Goal: Information Seeking & Learning: Learn about a topic

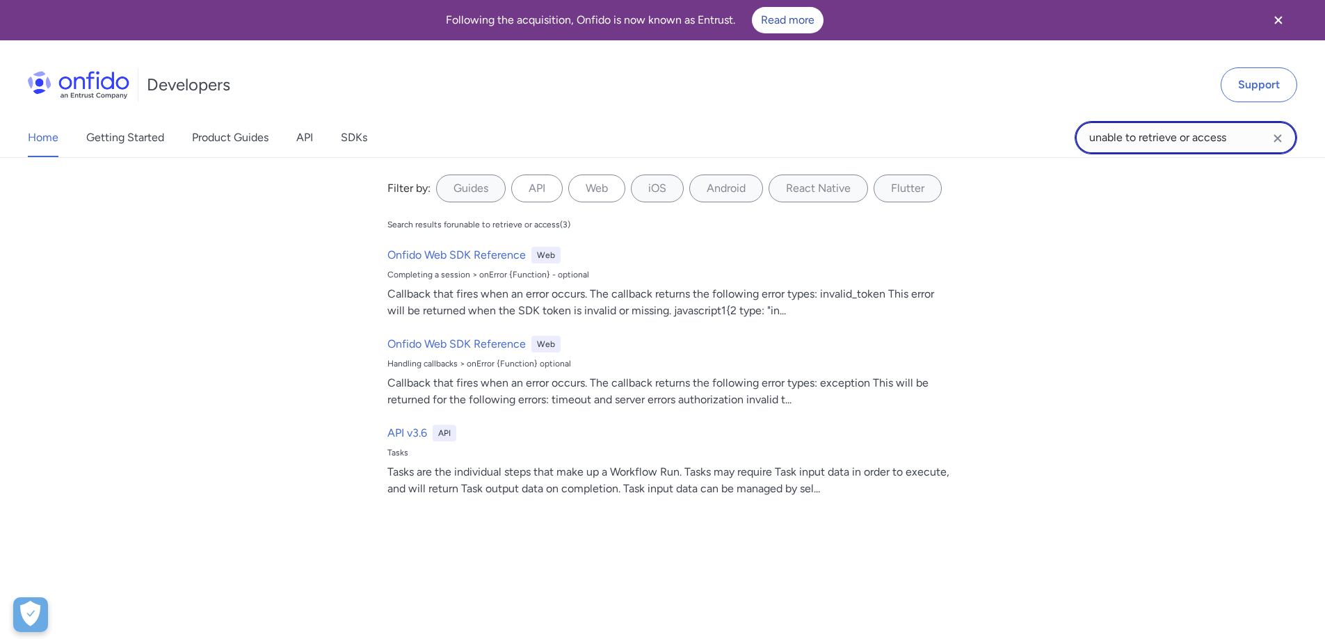
click at [1197, 129] on input "unable to retrieve or access" at bounding box center [1186, 137] width 223 height 33
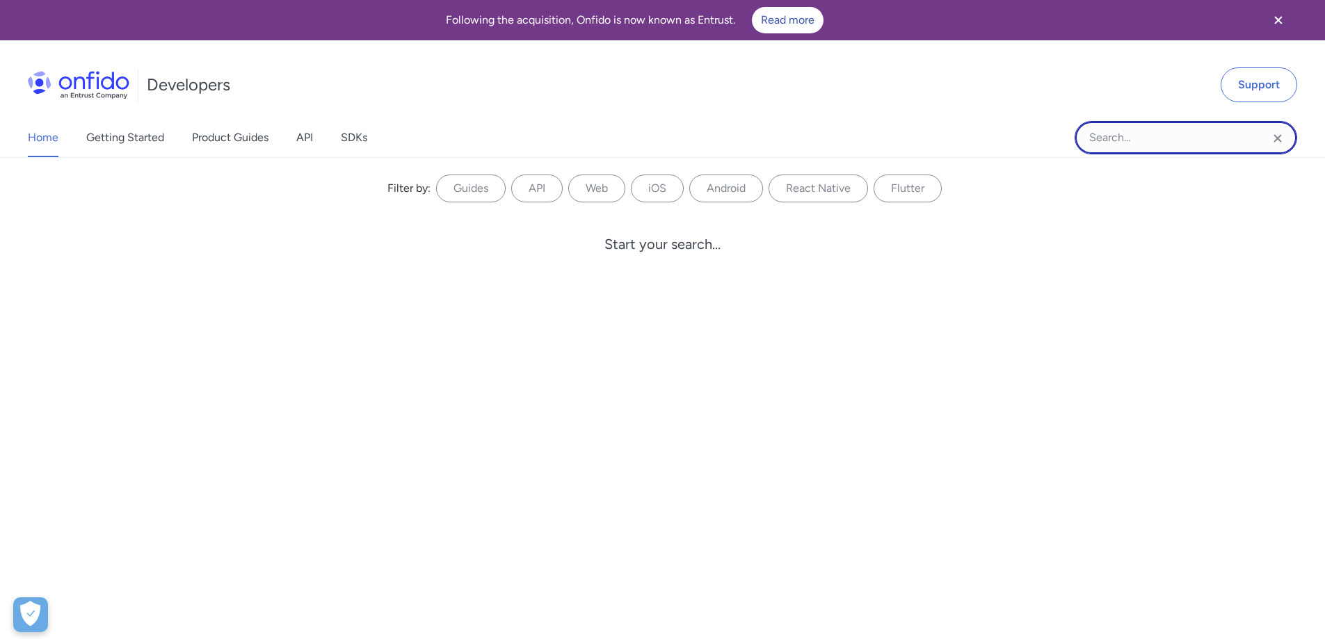
click at [1111, 135] on input "Onfido search input field" at bounding box center [1186, 137] width 223 height 33
type input "standard"
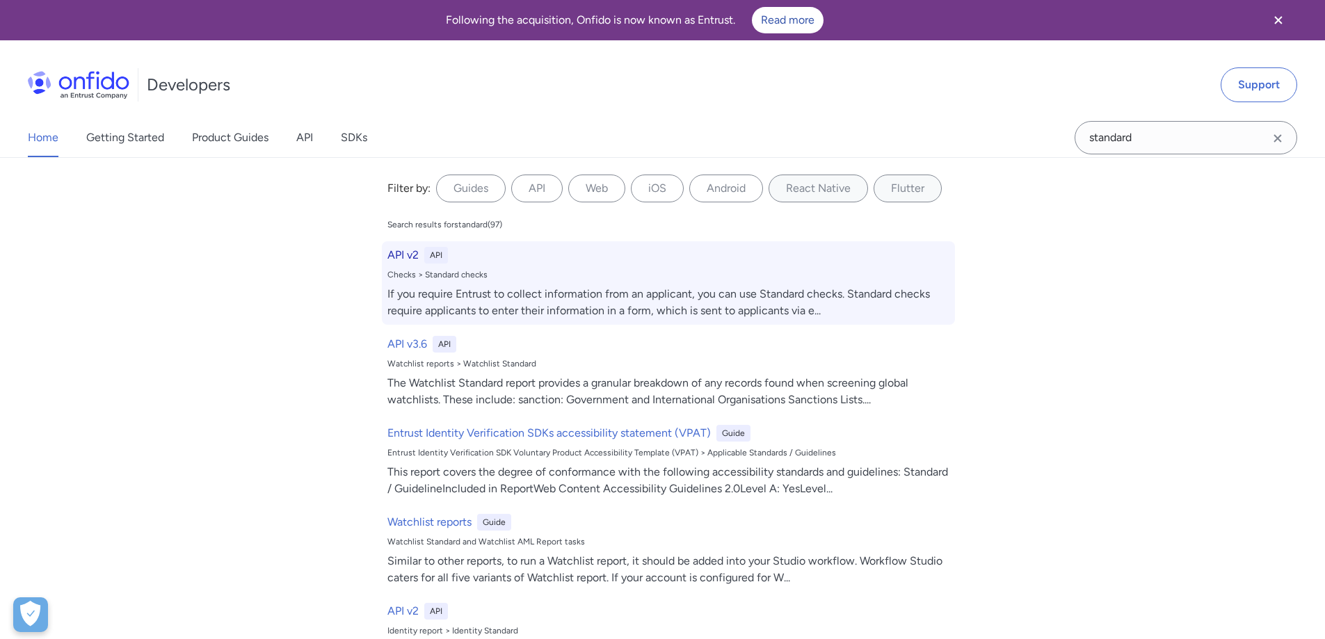
click at [468, 279] on div "Checks > Standard checks" at bounding box center [669, 274] width 562 height 11
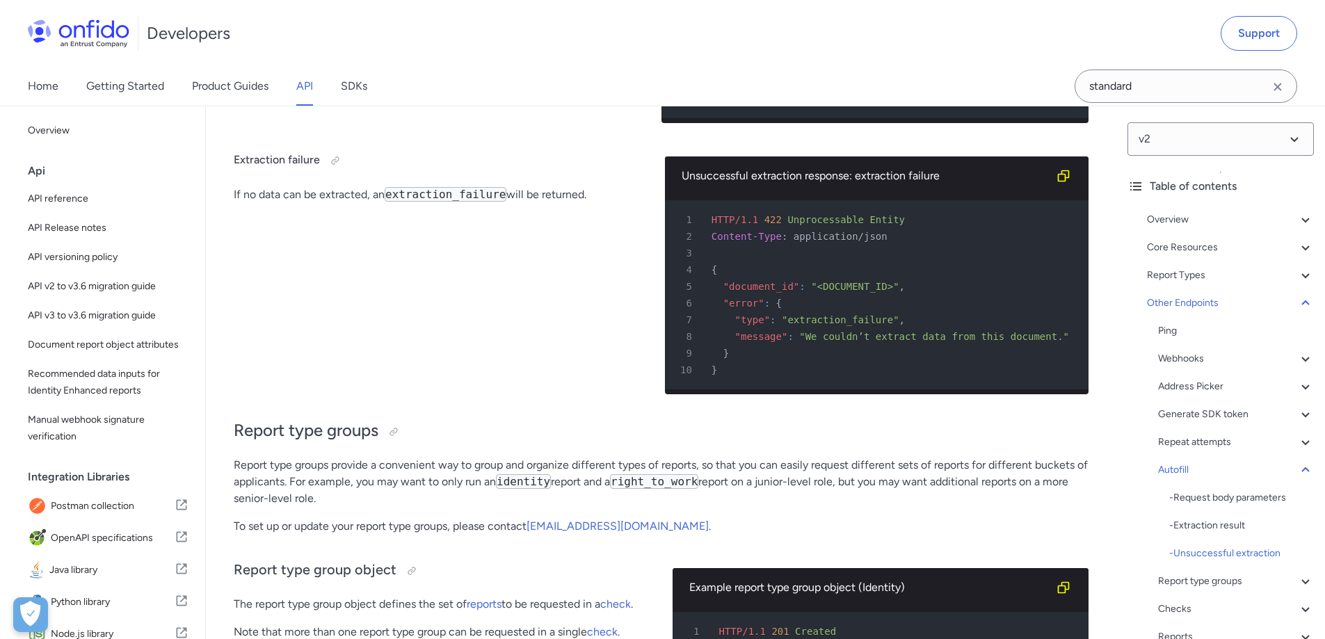
scroll to position [68471, 0]
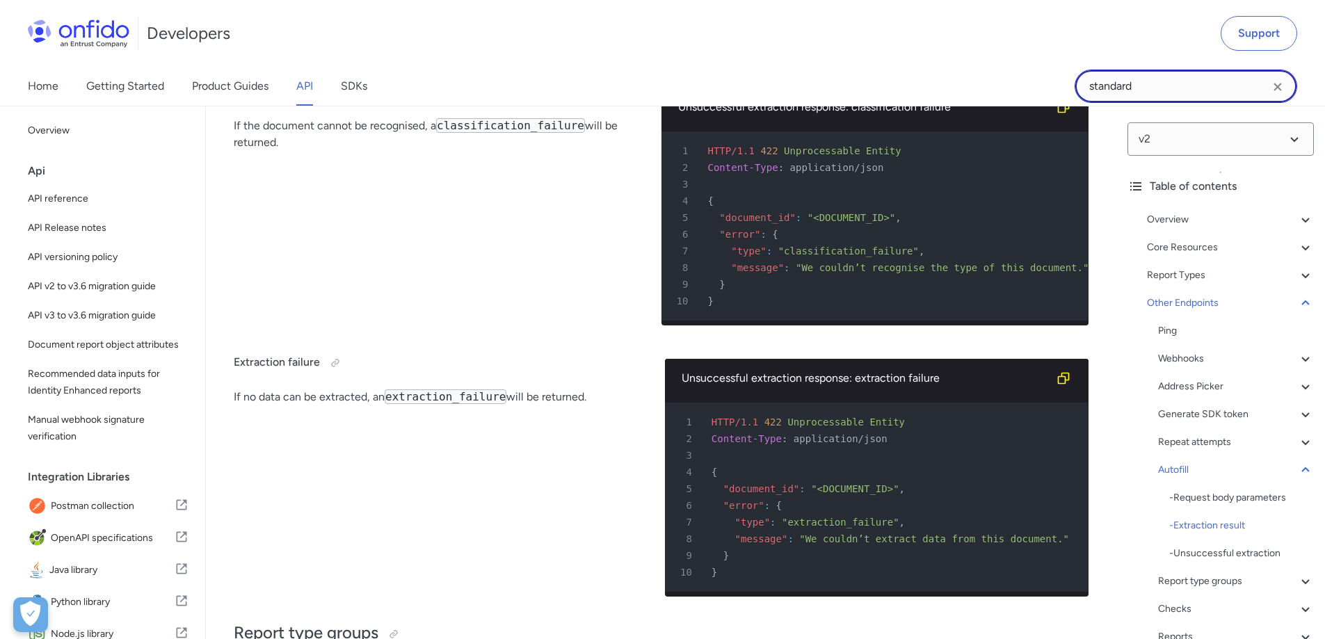
click at [1156, 87] on input "standard" at bounding box center [1186, 86] width 223 height 33
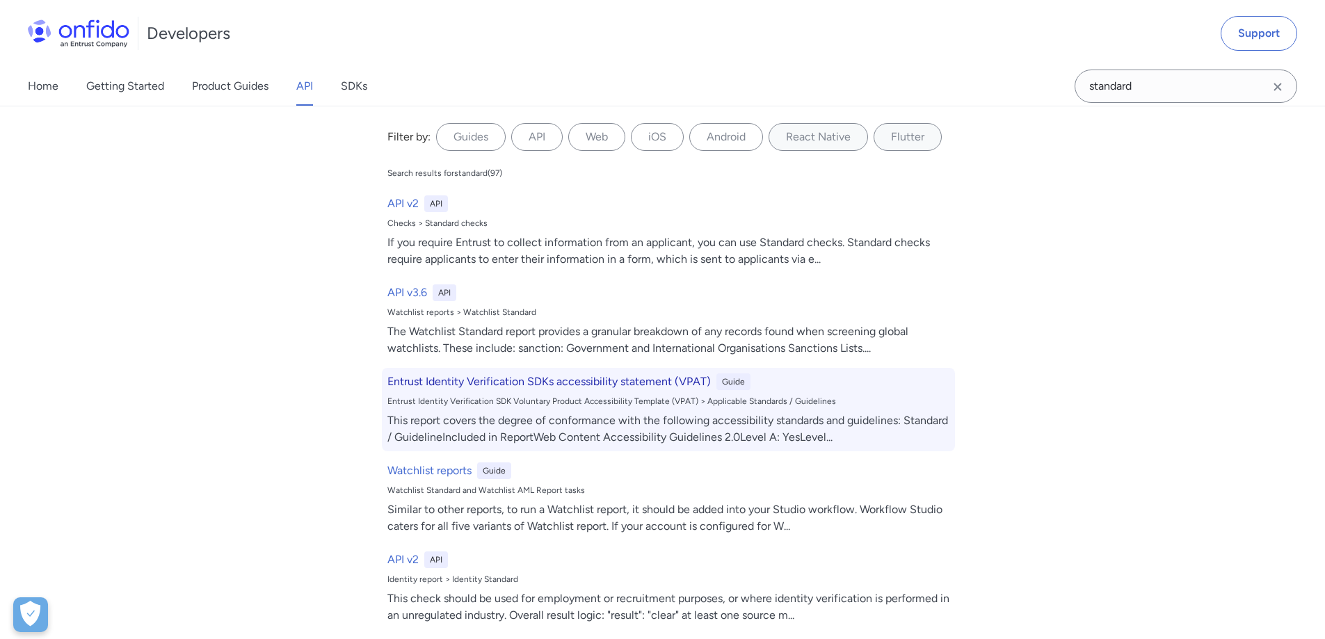
click at [448, 390] on h6 "Entrust Identity Verification SDKs accessibility statement (VPAT)" at bounding box center [550, 382] width 324 height 17
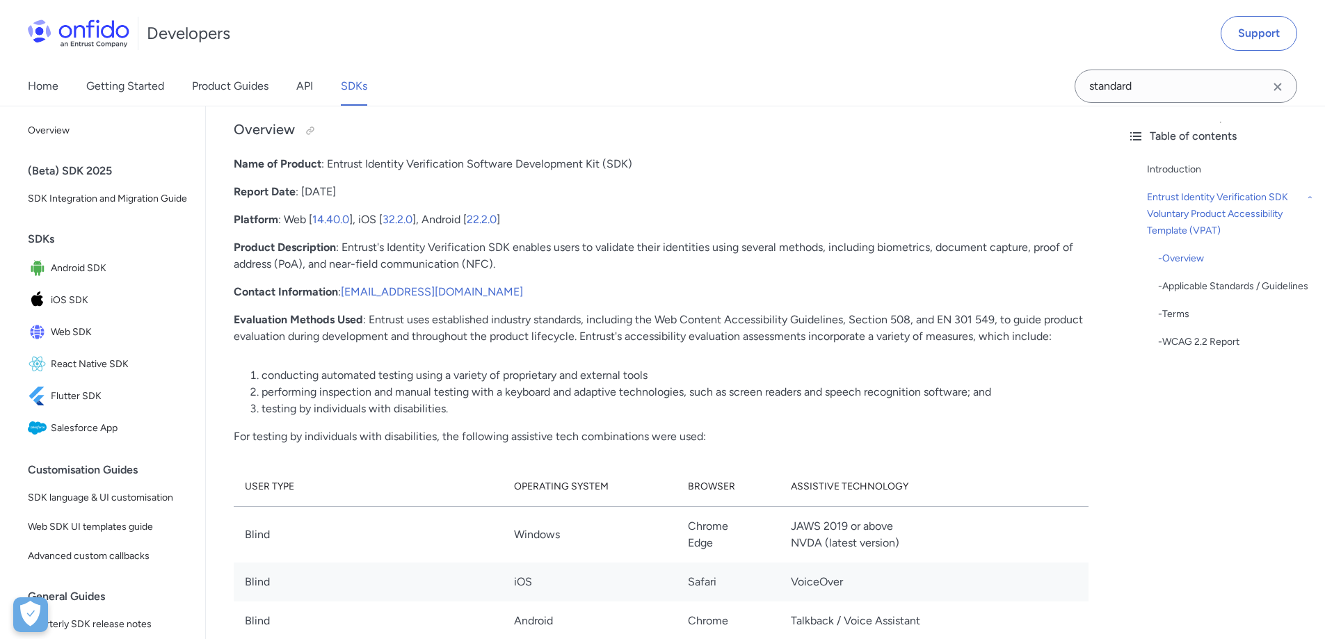
scroll to position [1652, 0]
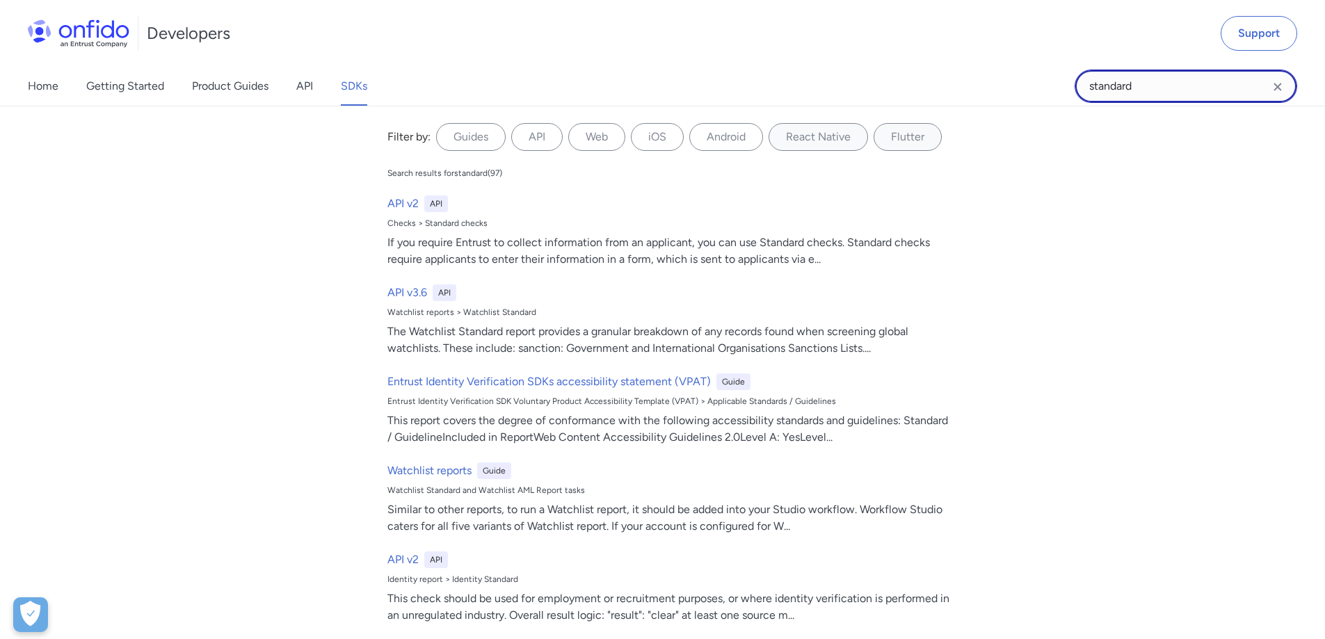
click at [1142, 81] on input "standard" at bounding box center [1186, 86] width 223 height 33
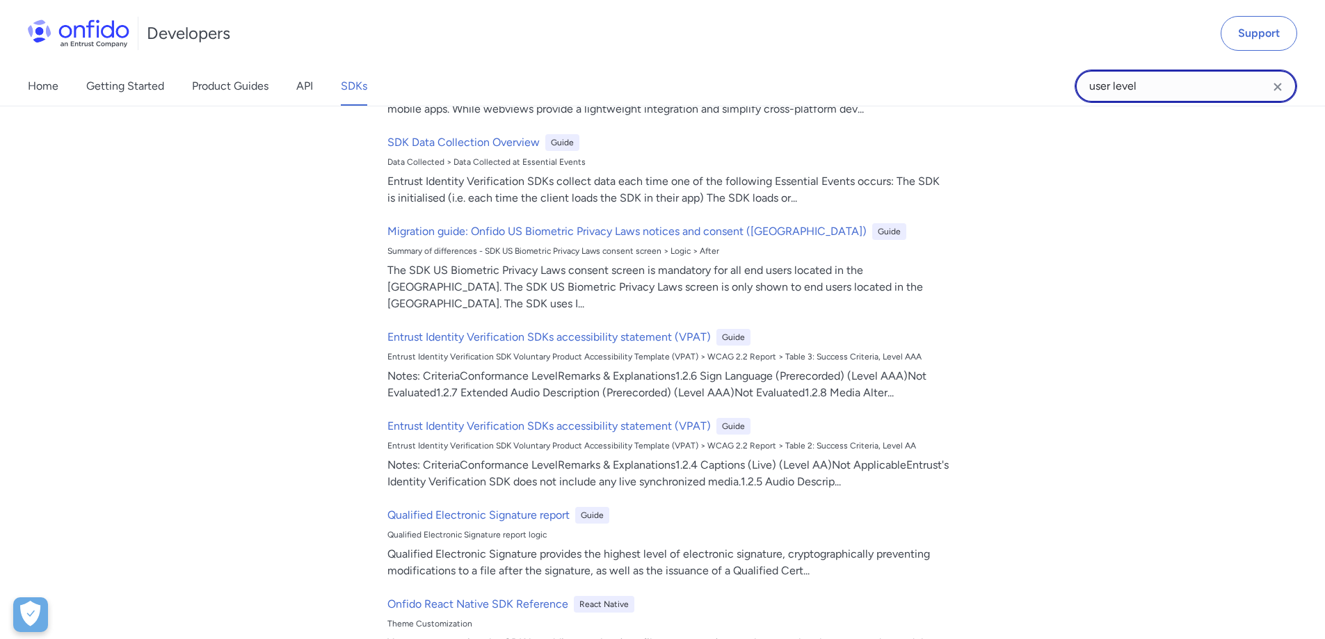
scroll to position [0, 0]
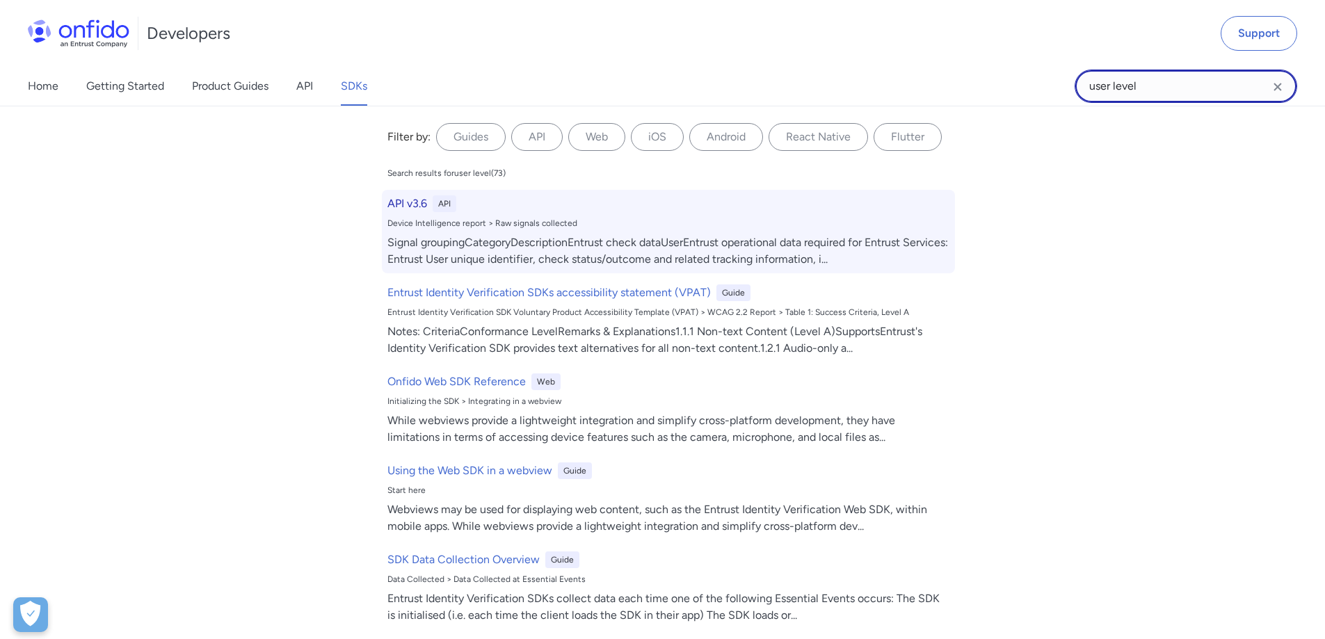
type input "user level"
click at [390, 218] on div "Device Intelligence report > Raw signals collected" at bounding box center [669, 223] width 562 height 11
select select "http"
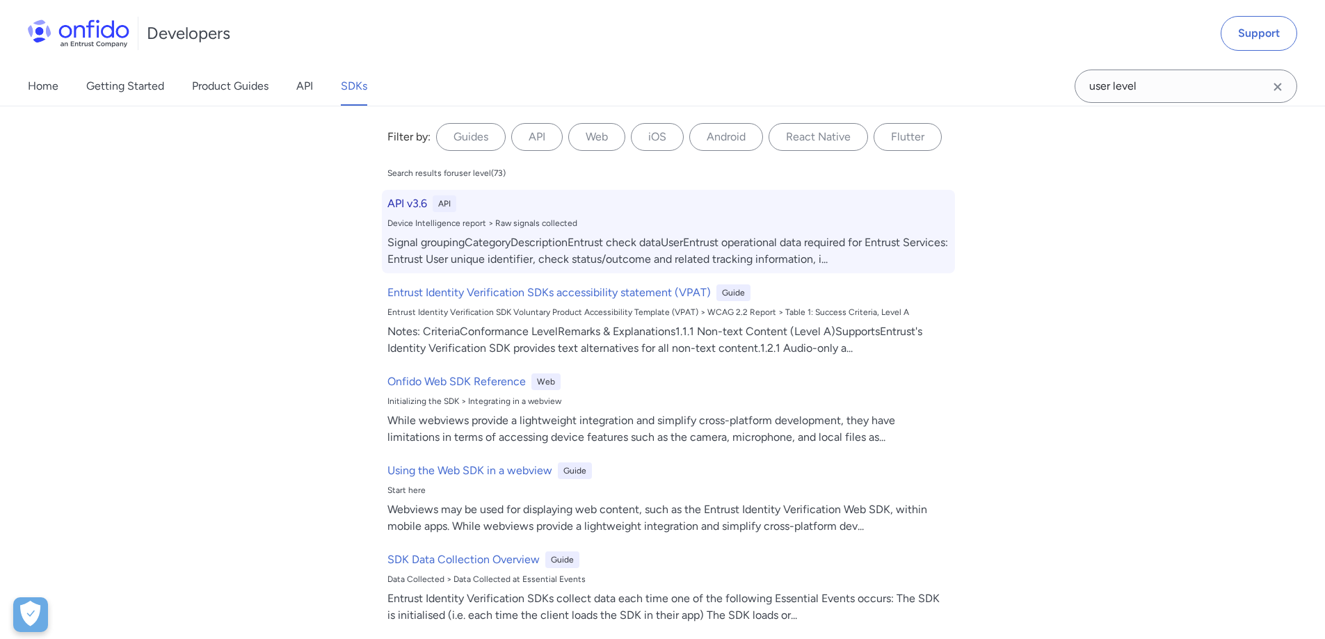
select select "http"
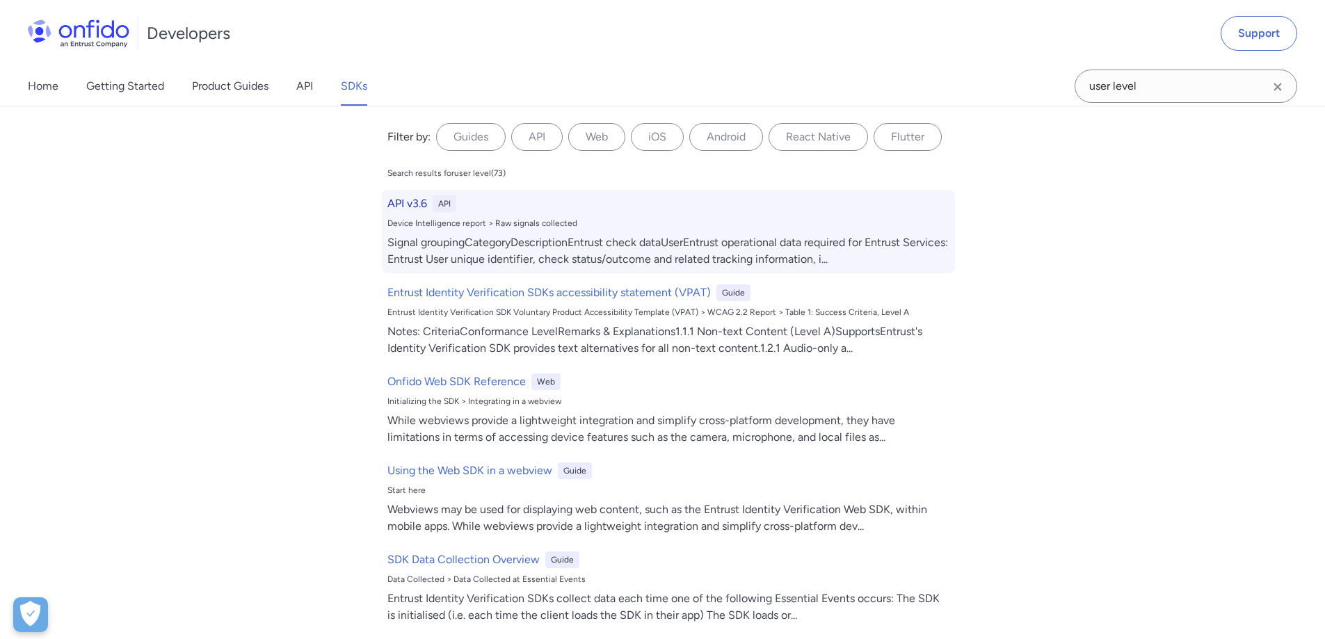
select select "http"
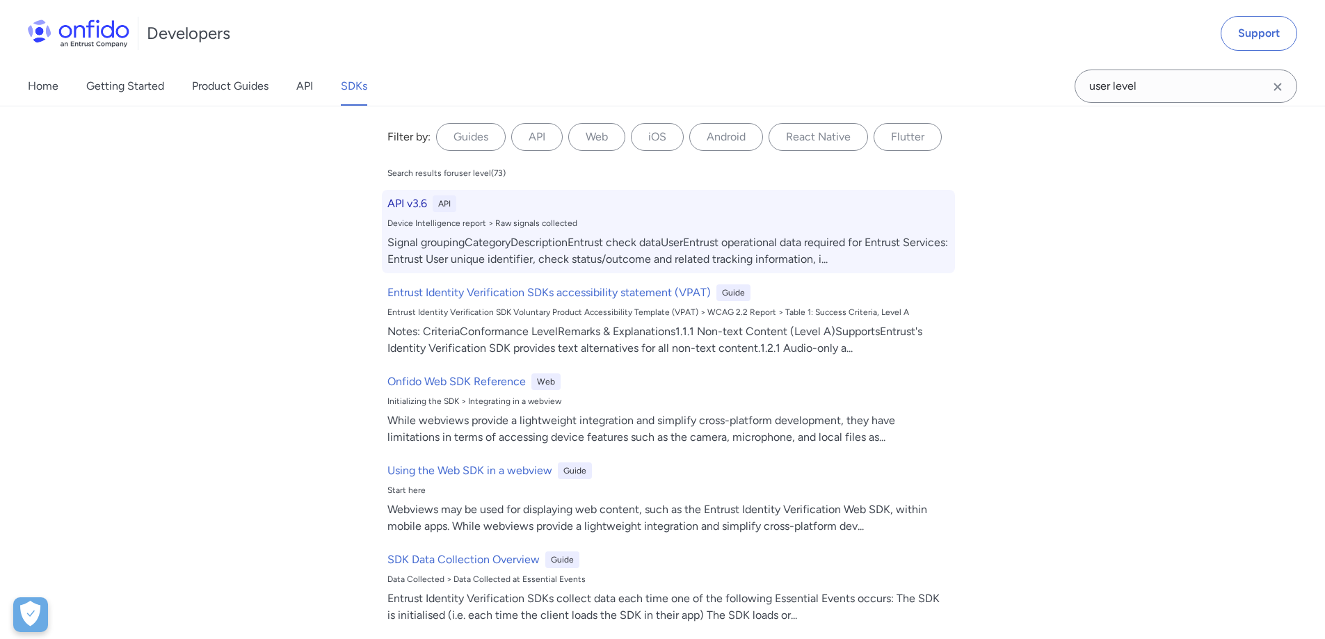
select select "http"
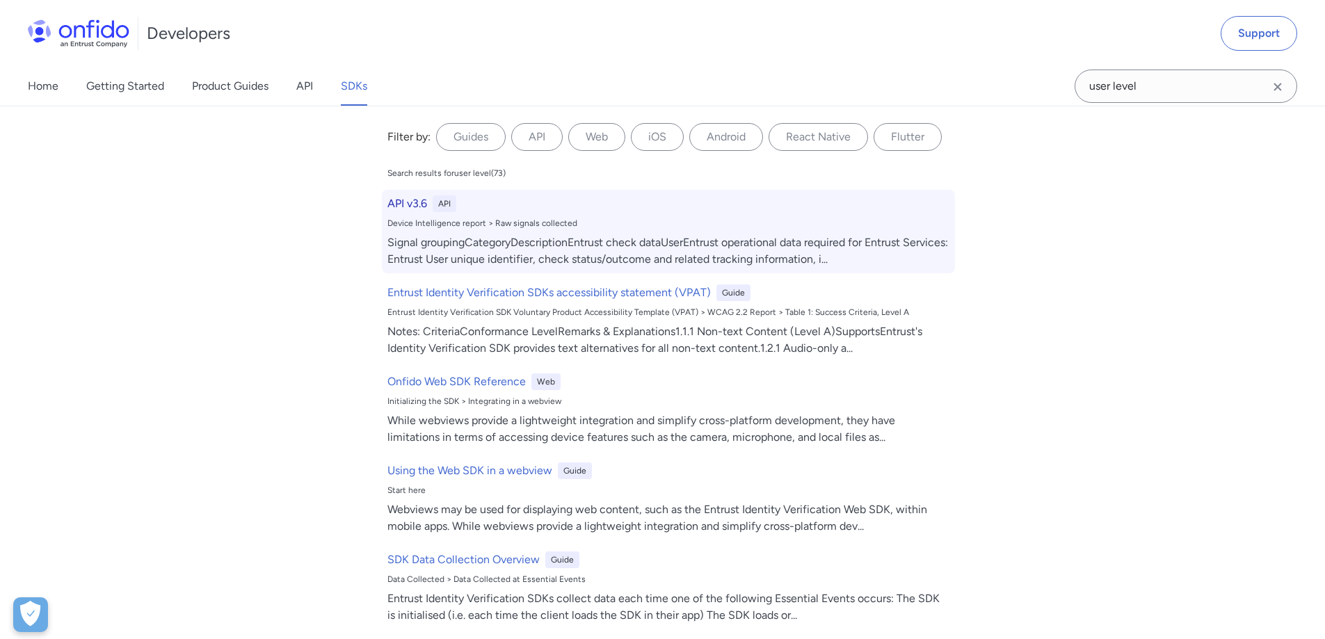
select select "http"
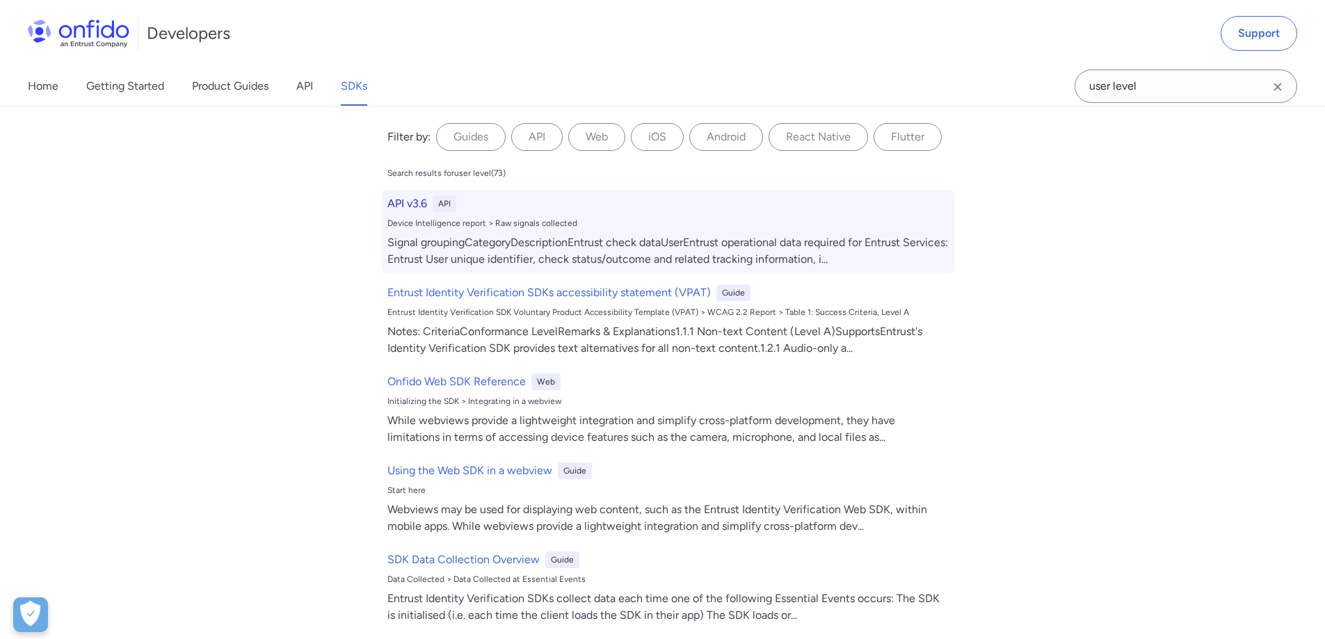
select select "http"
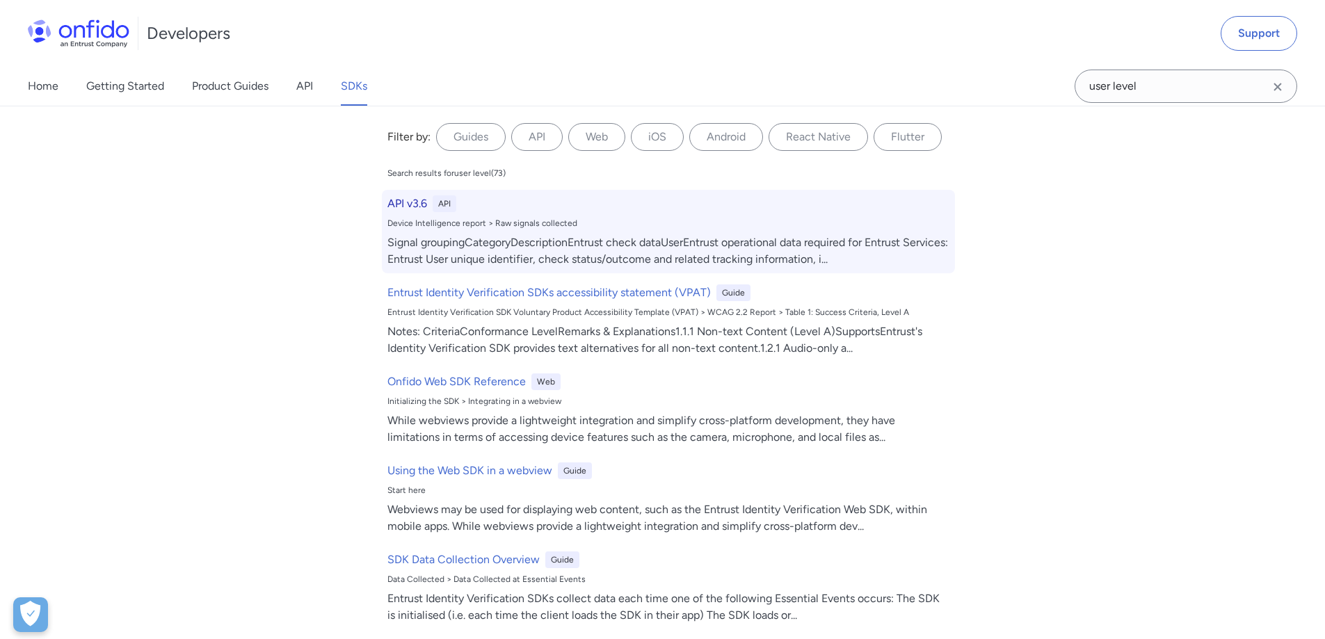
select select "http"
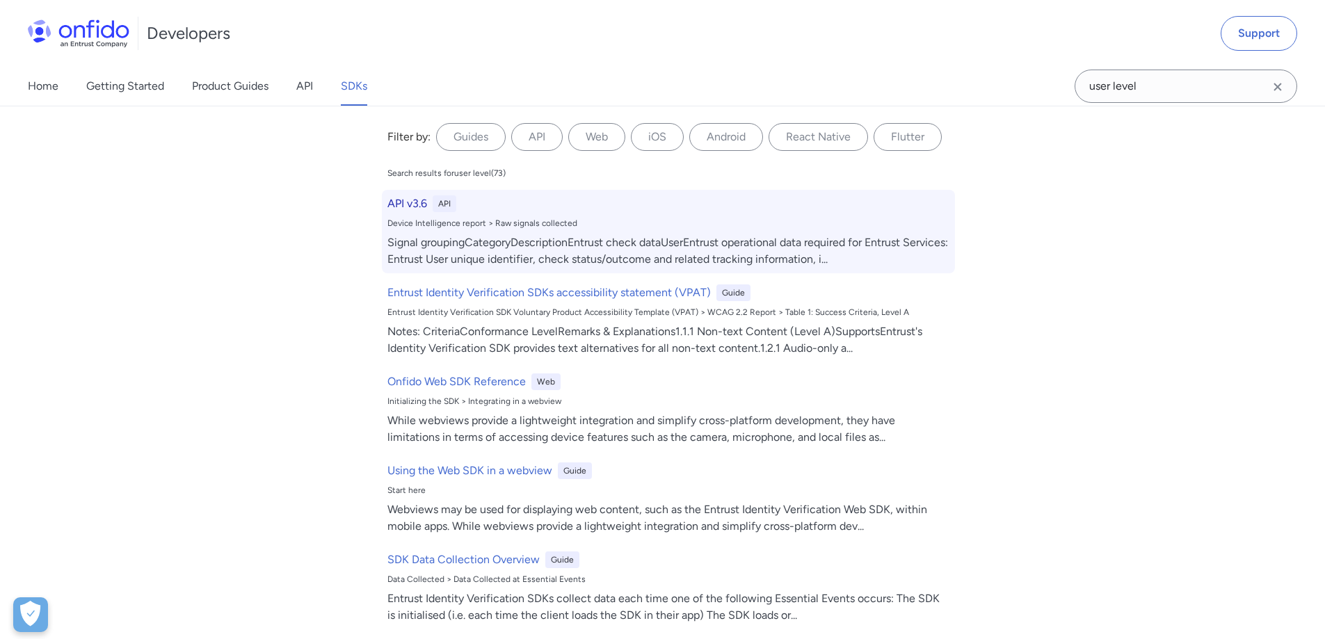
select select "http"
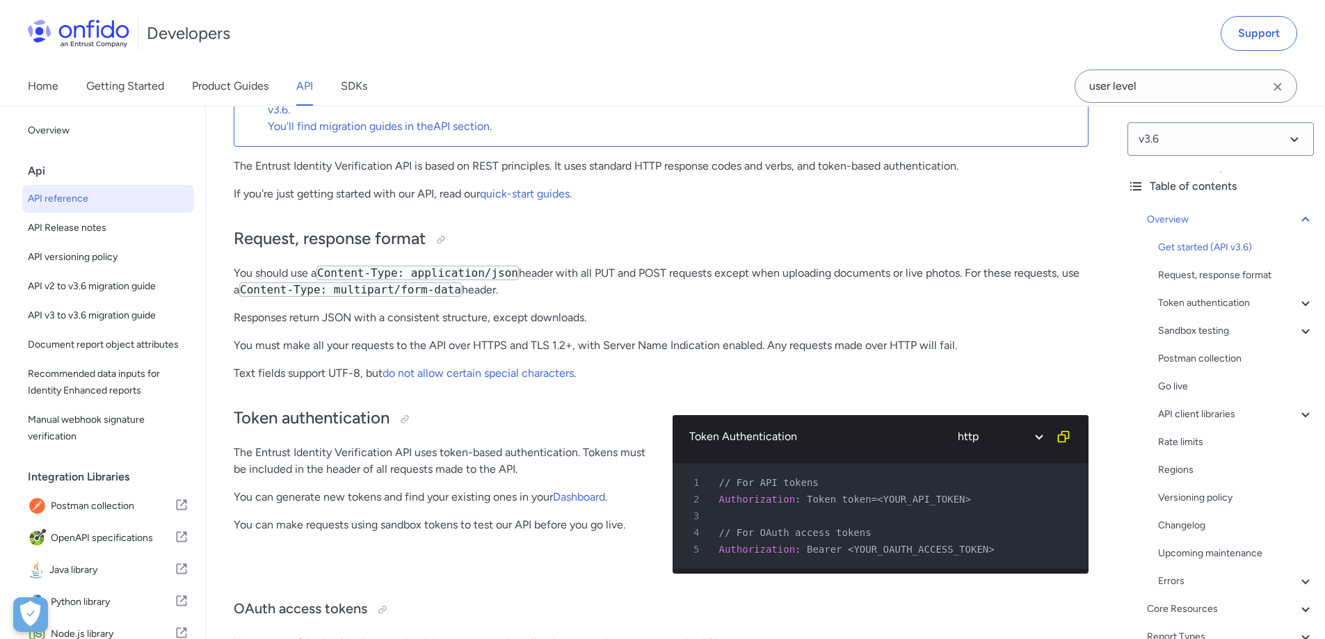
scroll to position [123003, 0]
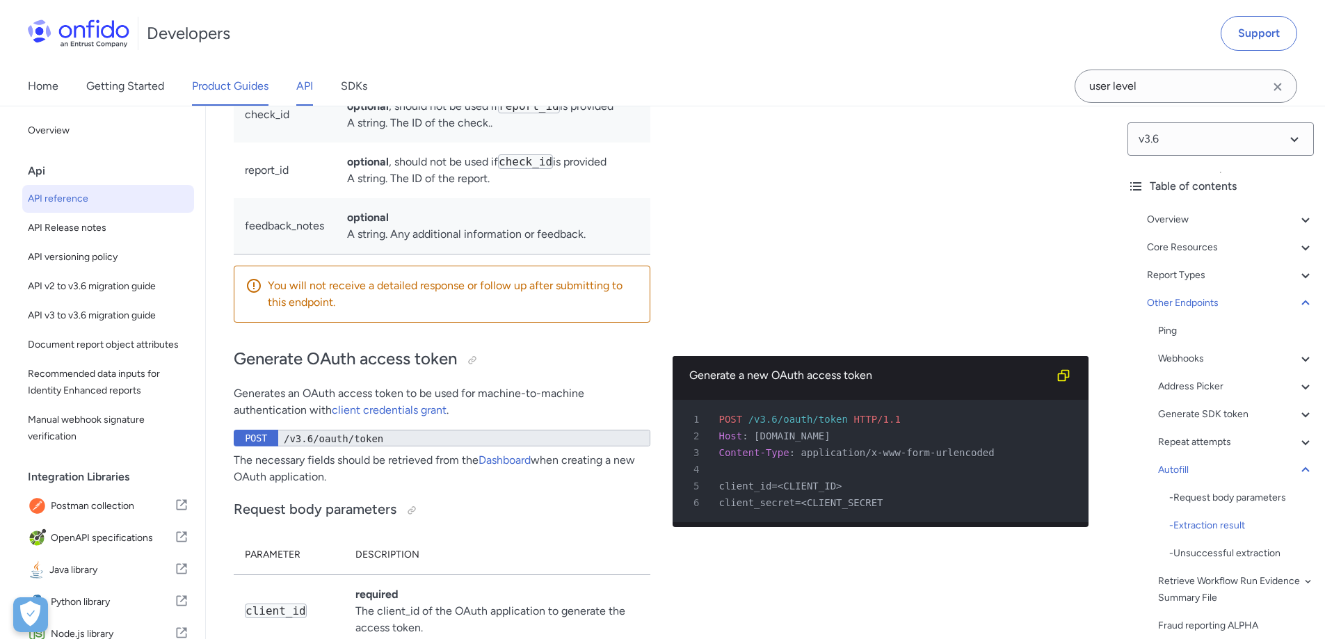
click at [219, 89] on link "Product Guides" at bounding box center [230, 86] width 77 height 39
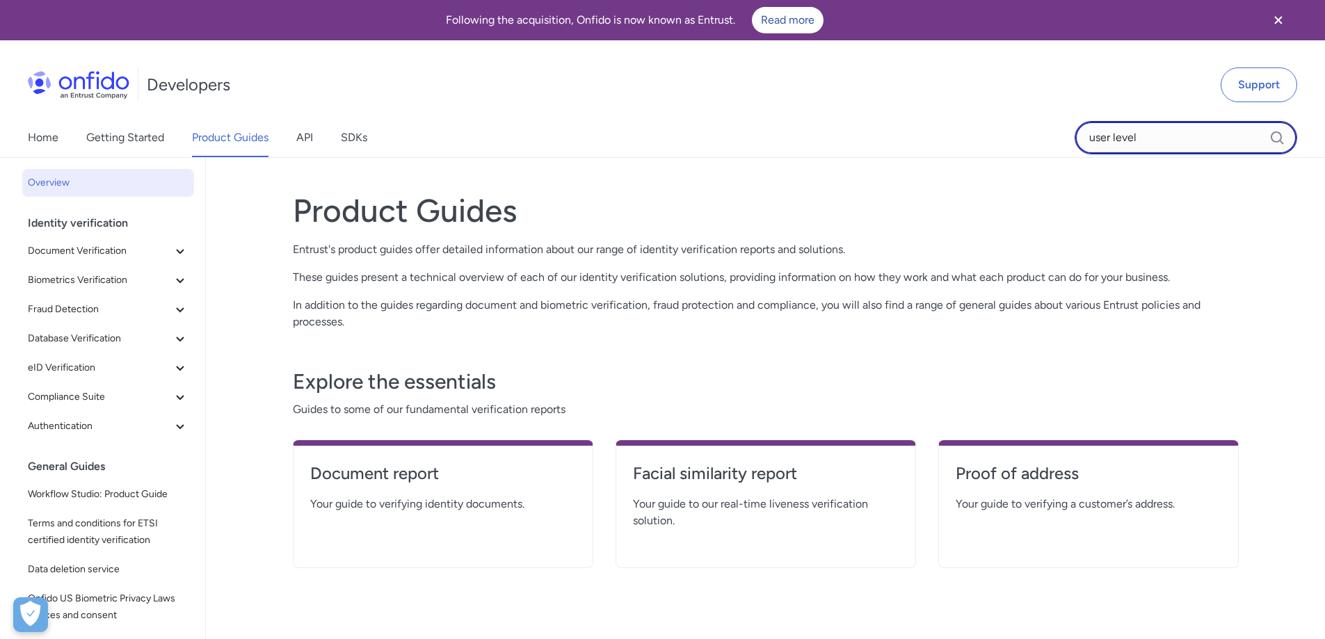
click at [1170, 130] on input "user level" at bounding box center [1186, 137] width 223 height 33
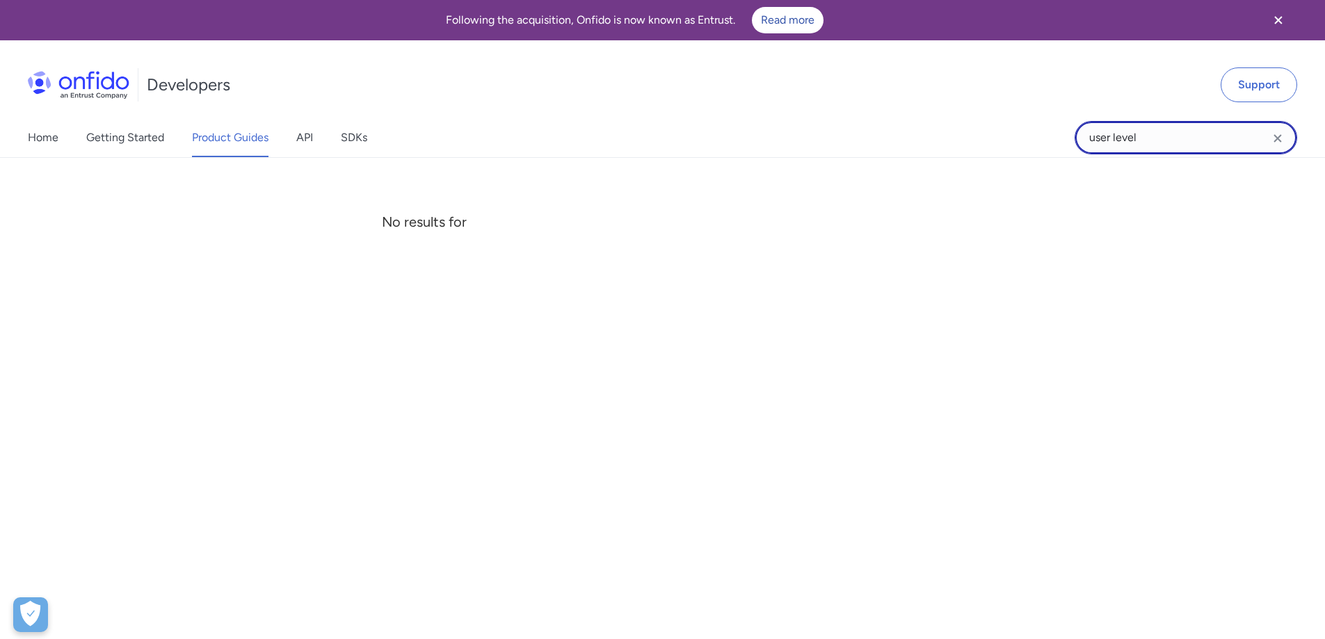
paste input "liusanrui@autel.com"
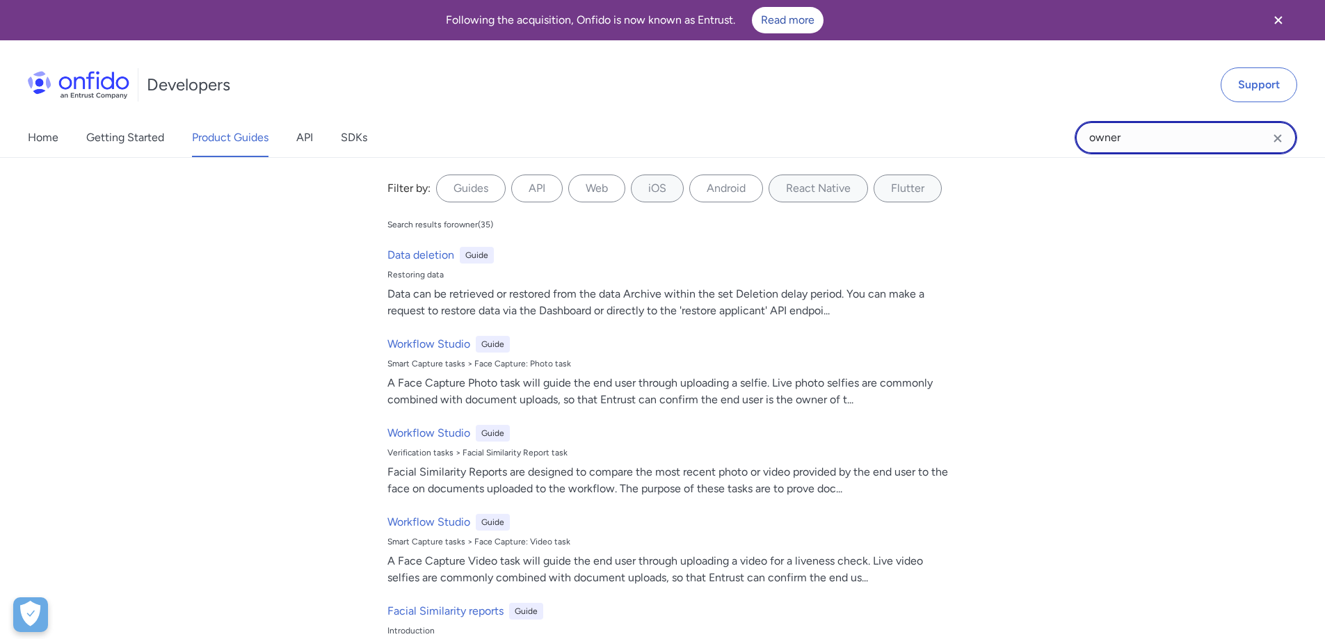
click at [1157, 133] on input "owner" at bounding box center [1186, 137] width 223 height 33
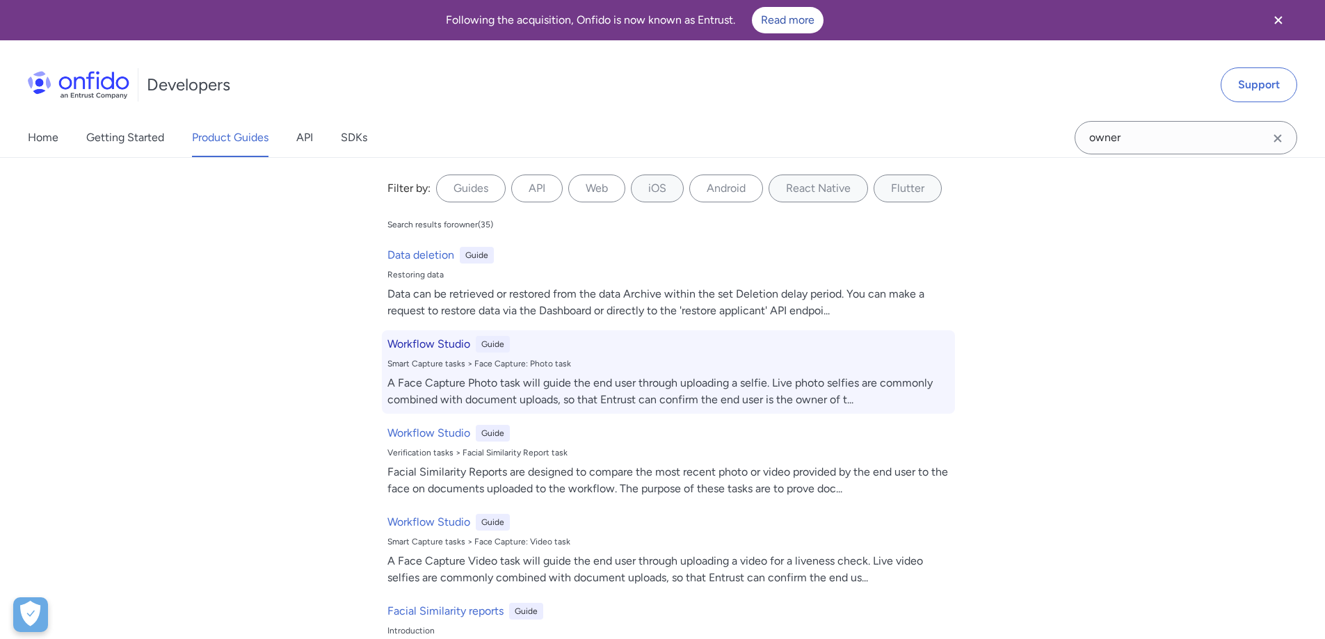
click at [469, 353] on div "Workflow Studio Guide Smart Capture tasks > Face Capture: Photo task A Face Cap…" at bounding box center [668, 371] width 573 height 83
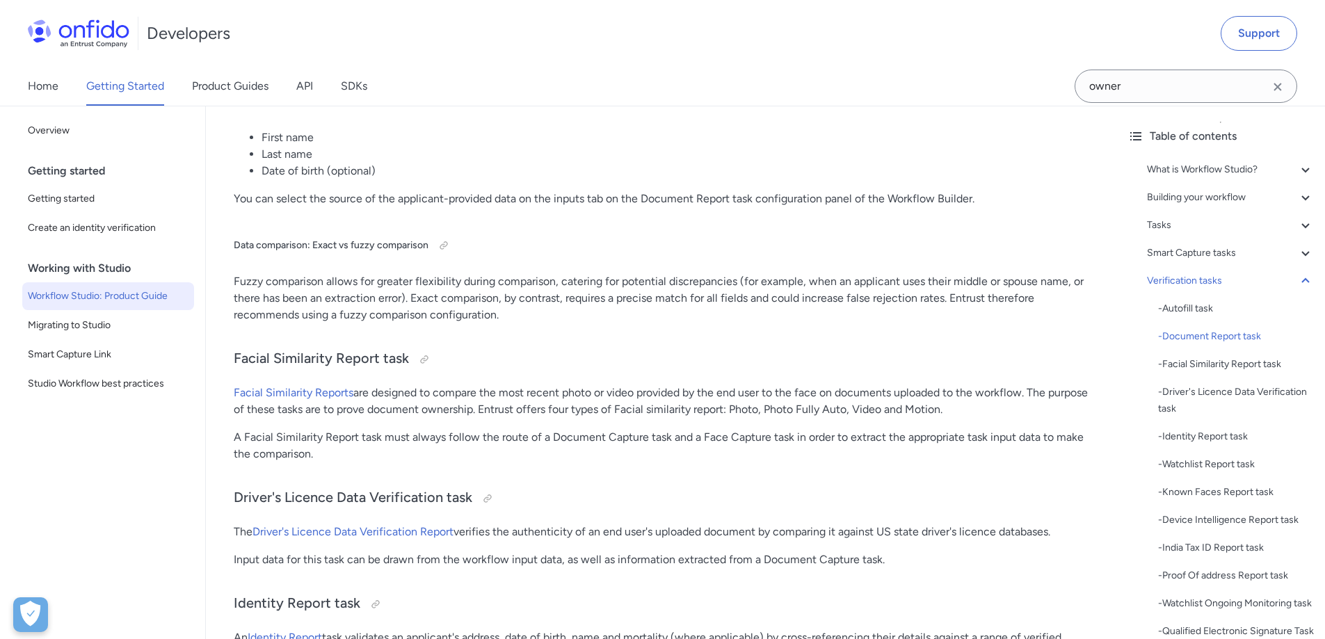
scroll to position [29645, 0]
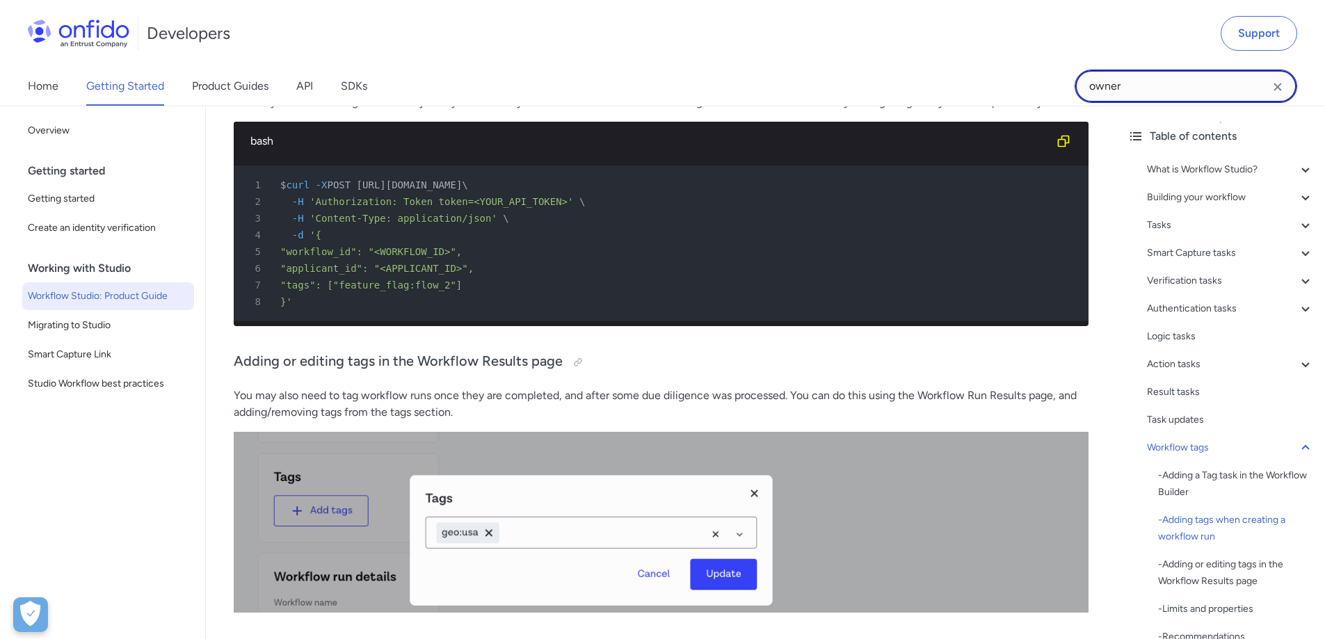
click at [1146, 91] on input "owner" at bounding box center [1186, 86] width 223 height 33
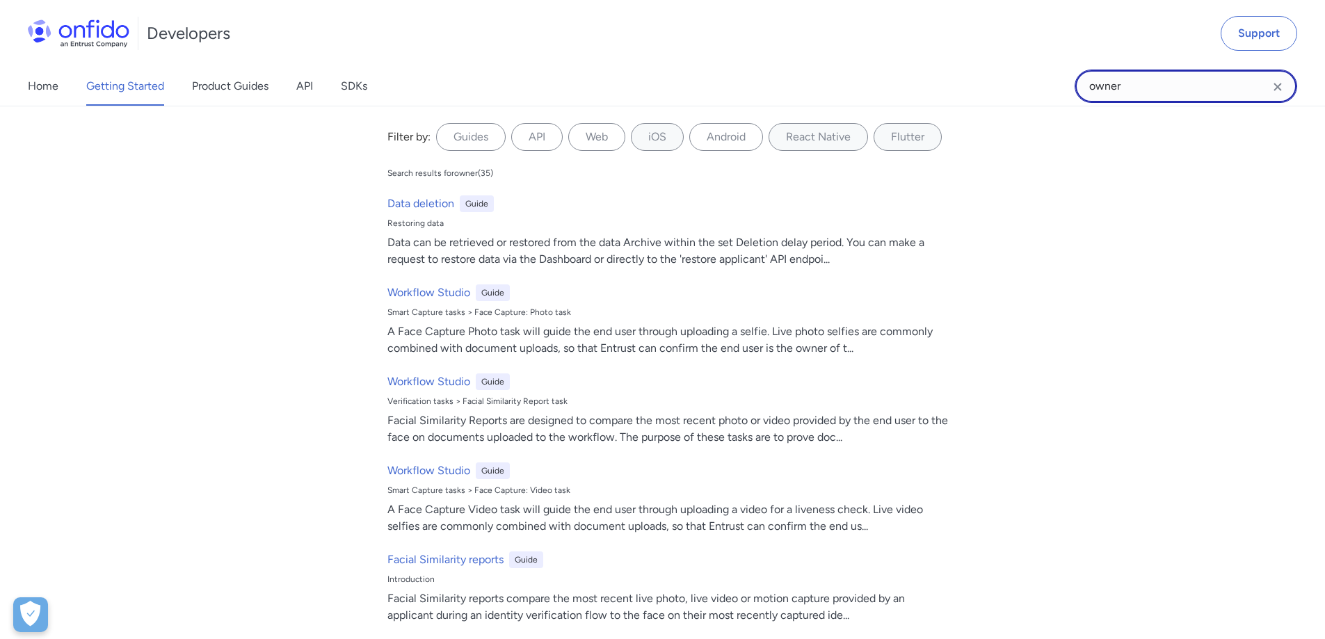
paste input "edito"
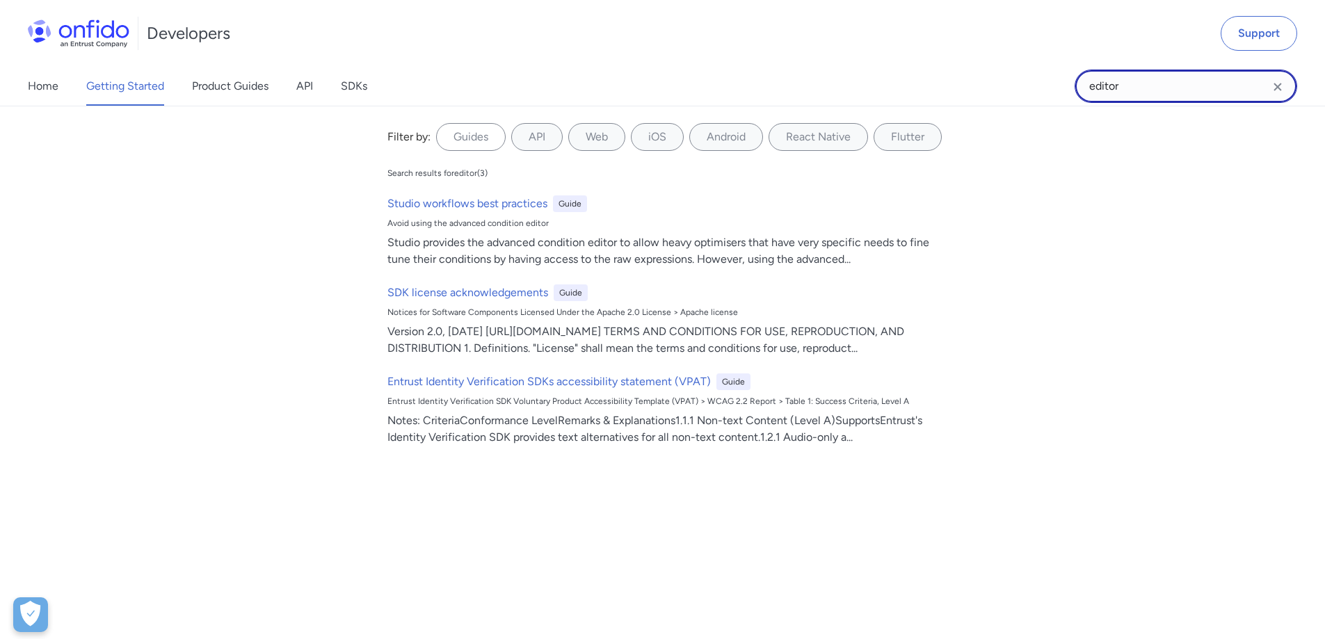
type input "editor"
